Goal: Information Seeking & Learning: Learn about a topic

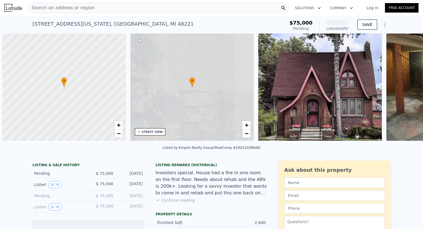
scroll to position [0, 2]
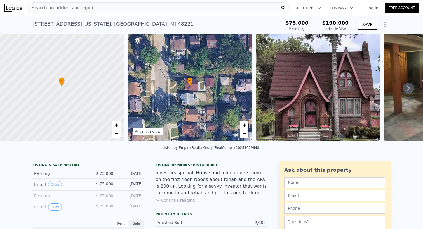
click at [407, 90] on icon at bounding box center [408, 89] width 3 height 6
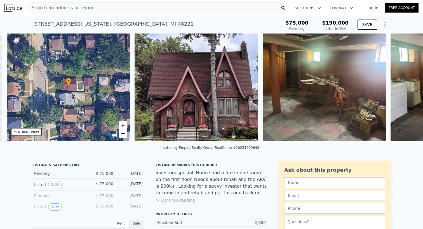
scroll to position [0, 130]
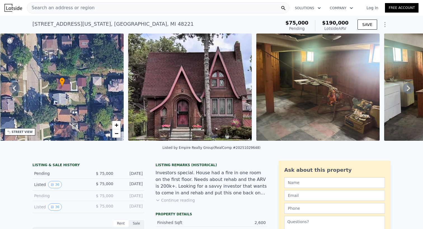
click at [407, 89] on icon at bounding box center [408, 88] width 11 height 11
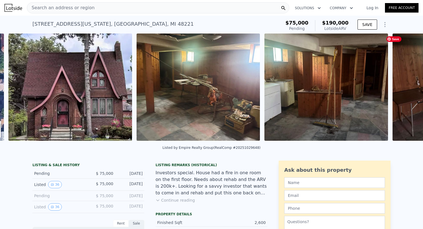
scroll to position [0, 256]
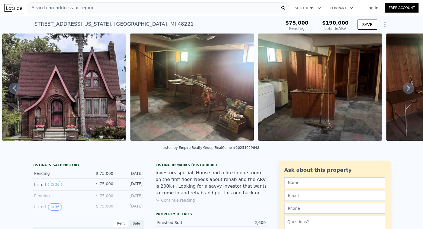
click at [406, 88] on icon at bounding box center [408, 88] width 11 height 11
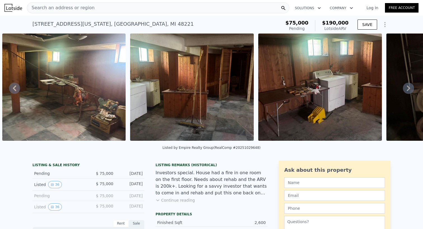
click at [406, 88] on icon at bounding box center [408, 88] width 11 height 11
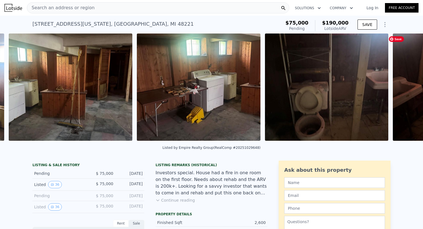
scroll to position [0, 512]
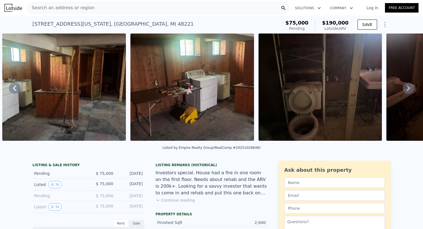
click at [406, 88] on icon at bounding box center [408, 88] width 11 height 11
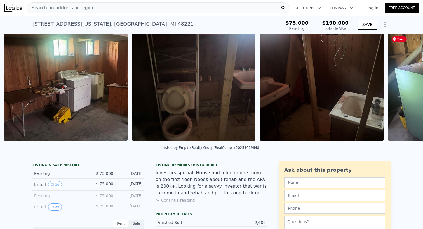
scroll to position [0, 640]
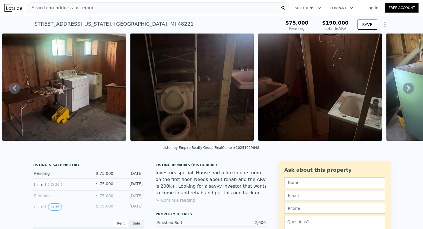
click at [406, 88] on icon at bounding box center [408, 88] width 11 height 11
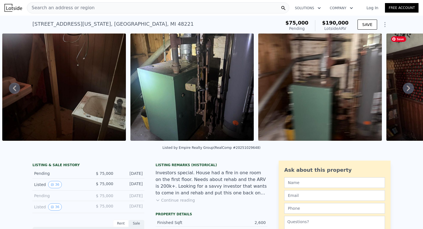
click at [406, 88] on icon at bounding box center [408, 88] width 11 height 11
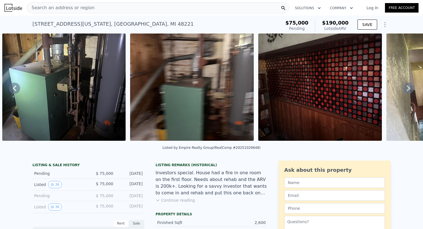
click at [406, 88] on icon at bounding box center [408, 88] width 11 height 11
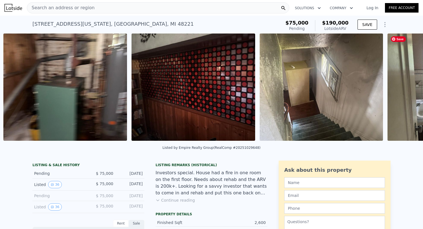
scroll to position [0, 1152]
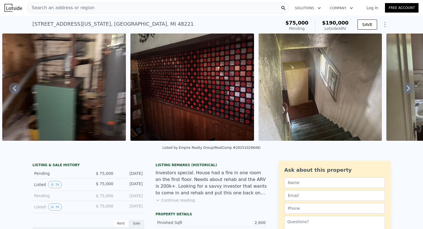
click at [406, 88] on icon at bounding box center [408, 88] width 11 height 11
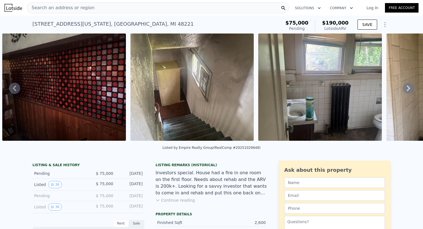
click at [406, 88] on icon at bounding box center [408, 88] width 11 height 11
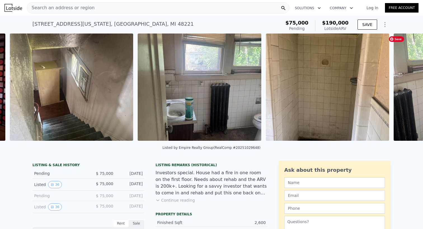
scroll to position [0, 1408]
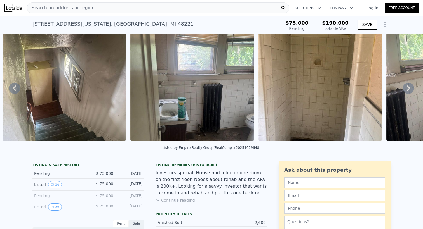
click at [406, 88] on icon at bounding box center [408, 88] width 11 height 11
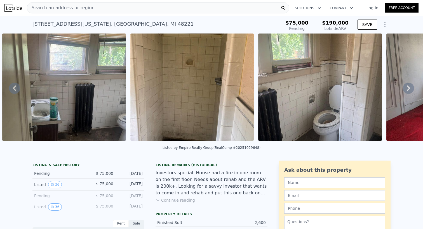
click at [406, 88] on icon at bounding box center [408, 88] width 11 height 11
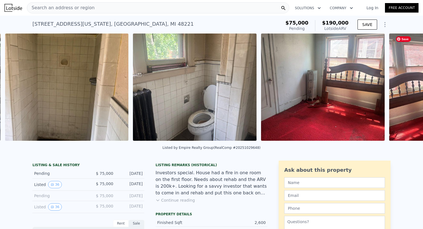
scroll to position [0, 1664]
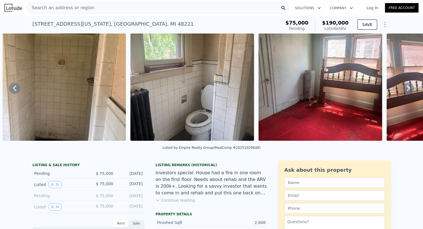
click at [407, 88] on icon at bounding box center [408, 88] width 11 height 11
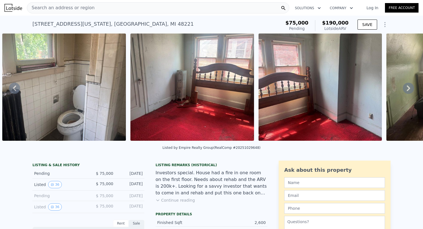
click at [407, 88] on icon at bounding box center [408, 88] width 11 height 11
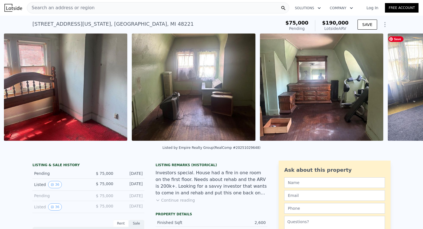
scroll to position [0, 2049]
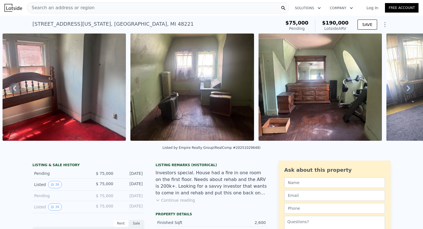
click at [407, 88] on icon at bounding box center [408, 88] width 11 height 11
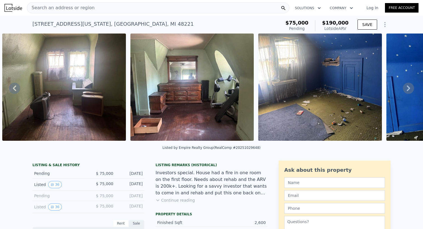
click at [407, 88] on icon at bounding box center [408, 88] width 11 height 11
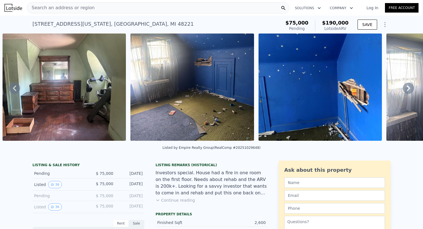
click at [407, 88] on icon at bounding box center [408, 88] width 11 height 11
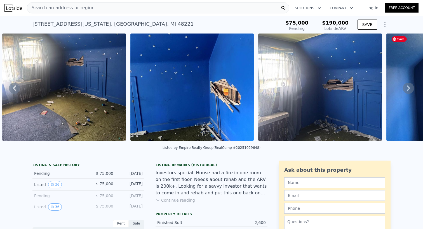
click at [407, 88] on icon at bounding box center [408, 88] width 11 height 11
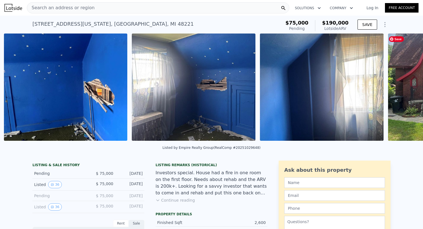
scroll to position [0, 2561]
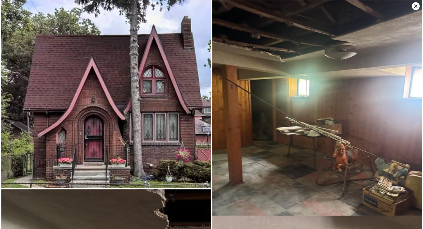
scroll to position [0, 0]
click at [413, 6] on icon at bounding box center [416, 6] width 8 height 8
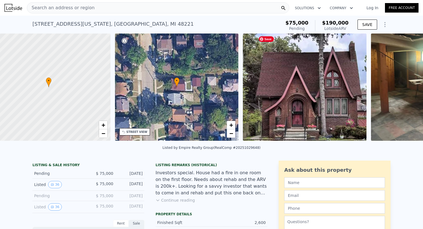
scroll to position [0, 2]
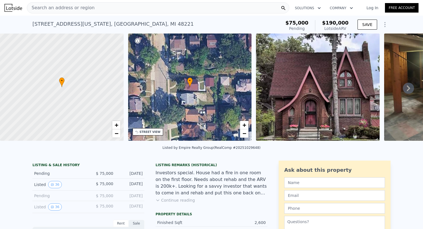
click at [195, 83] on div "• + −" at bounding box center [190, 87] width 124 height 107
click at [405, 88] on icon at bounding box center [408, 88] width 11 height 11
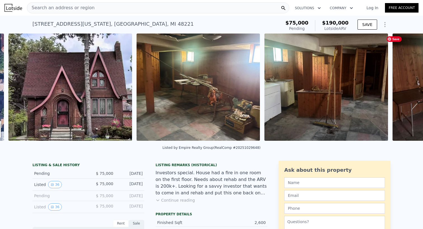
scroll to position [0, 256]
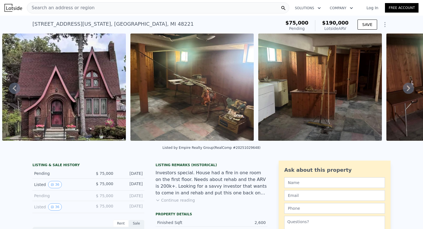
click at [405, 88] on icon at bounding box center [408, 88] width 11 height 11
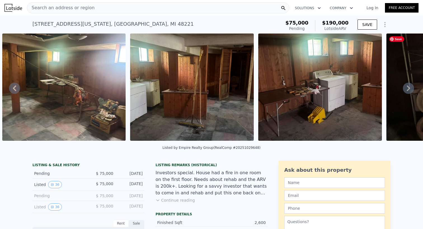
click at [405, 88] on icon at bounding box center [408, 88] width 11 height 11
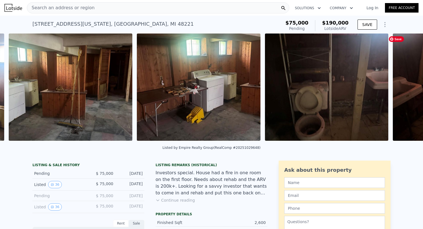
scroll to position [0, 512]
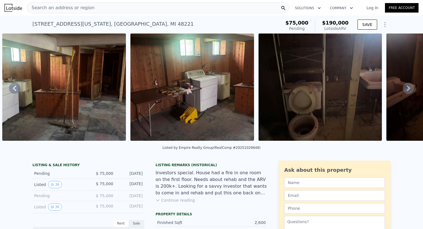
click at [409, 86] on icon at bounding box center [408, 88] width 11 height 11
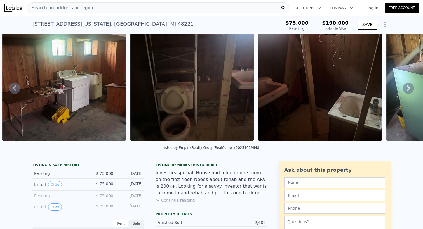
click at [409, 86] on icon at bounding box center [408, 88] width 11 height 11
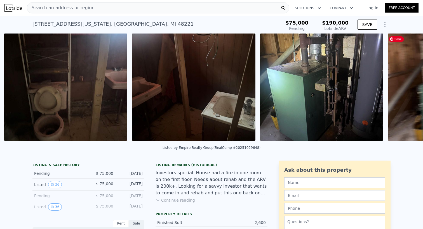
scroll to position [0, 768]
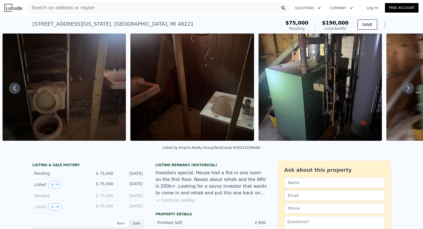
click at [409, 86] on icon at bounding box center [408, 88] width 11 height 11
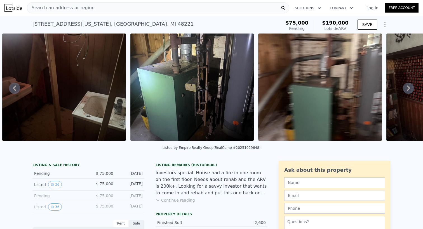
click at [409, 86] on icon at bounding box center [408, 88] width 11 height 11
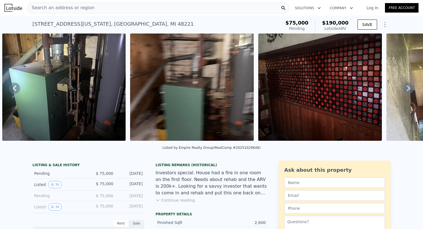
click at [409, 86] on icon at bounding box center [408, 88] width 11 height 11
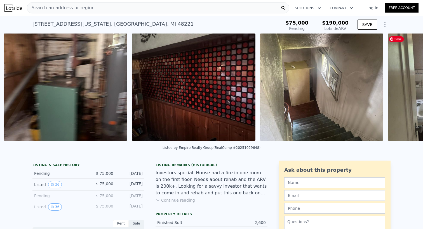
scroll to position [0, 1152]
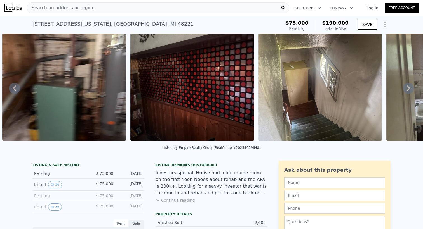
click at [409, 86] on icon at bounding box center [408, 88] width 11 height 11
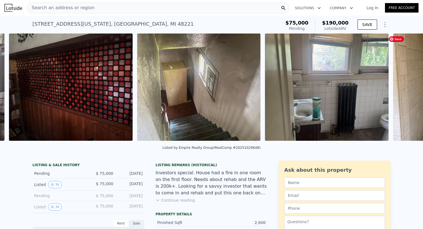
scroll to position [0, 1281]
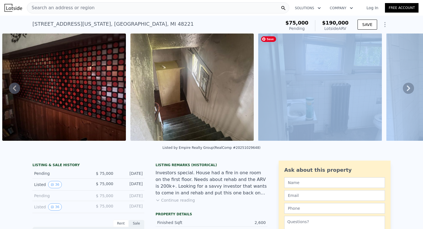
drag, startPoint x: 386, startPoint y: 91, endPoint x: 333, endPoint y: 66, distance: 58.1
click at [333, 66] on div "• + − • + − STREET VIEW Loading... SATELLITE VIEW" at bounding box center [211, 88] width 423 height 109
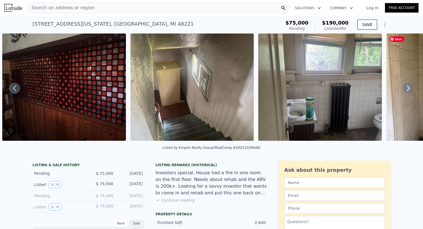
click at [410, 88] on icon at bounding box center [408, 89] width 3 height 6
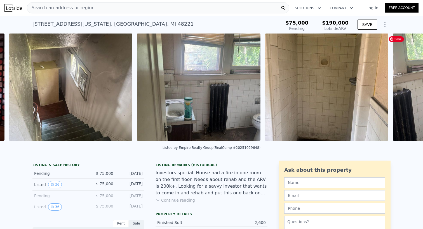
scroll to position [0, 1408]
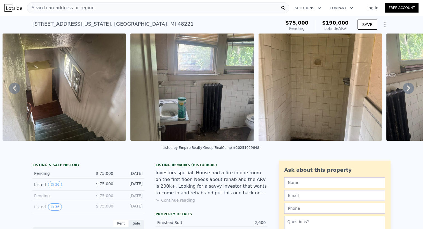
click at [410, 88] on icon at bounding box center [408, 89] width 3 height 6
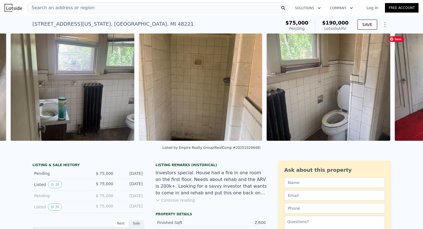
scroll to position [0, 1537]
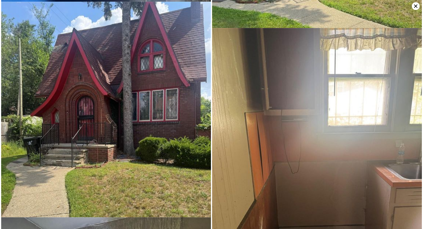
scroll to position [2350, 0]
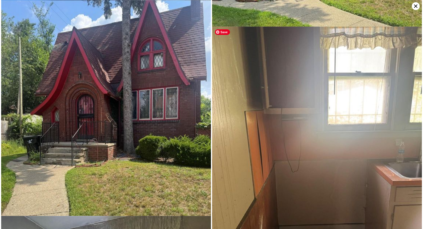
click at [268, 124] on img at bounding box center [317, 167] width 210 height 280
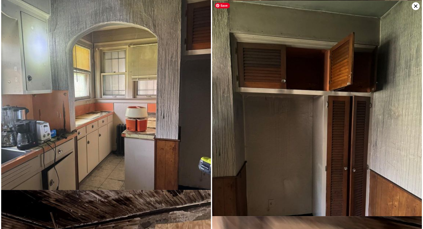
scroll to position [2592, 0]
